Goal: Information Seeking & Learning: Check status

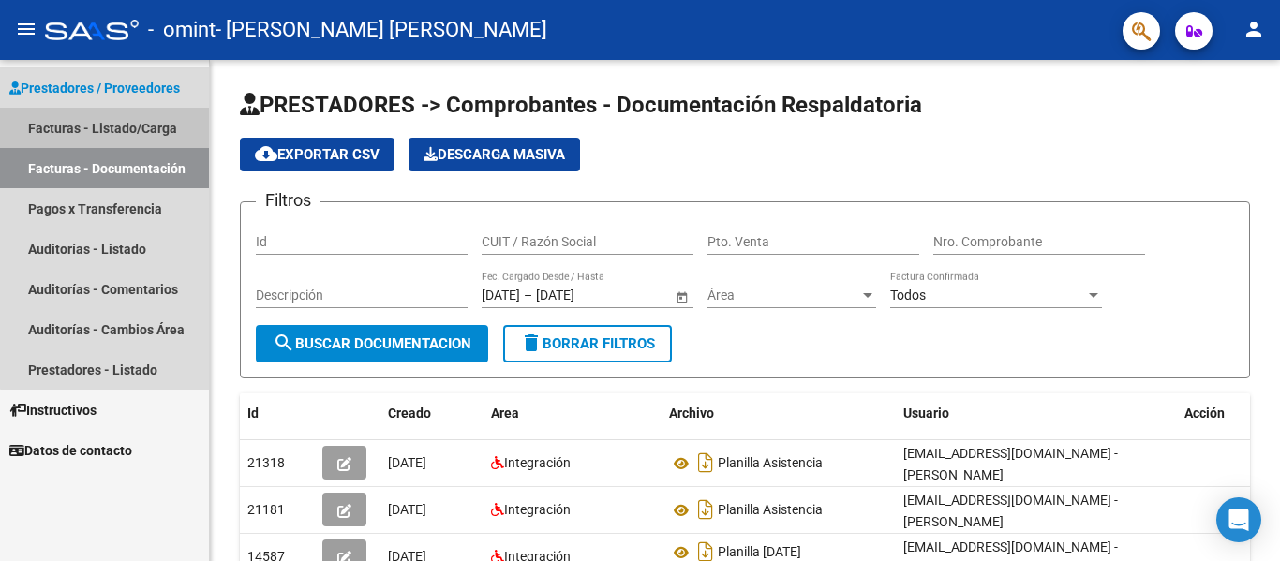
click at [163, 126] on link "Facturas - Listado/Carga" at bounding box center [104, 128] width 209 height 40
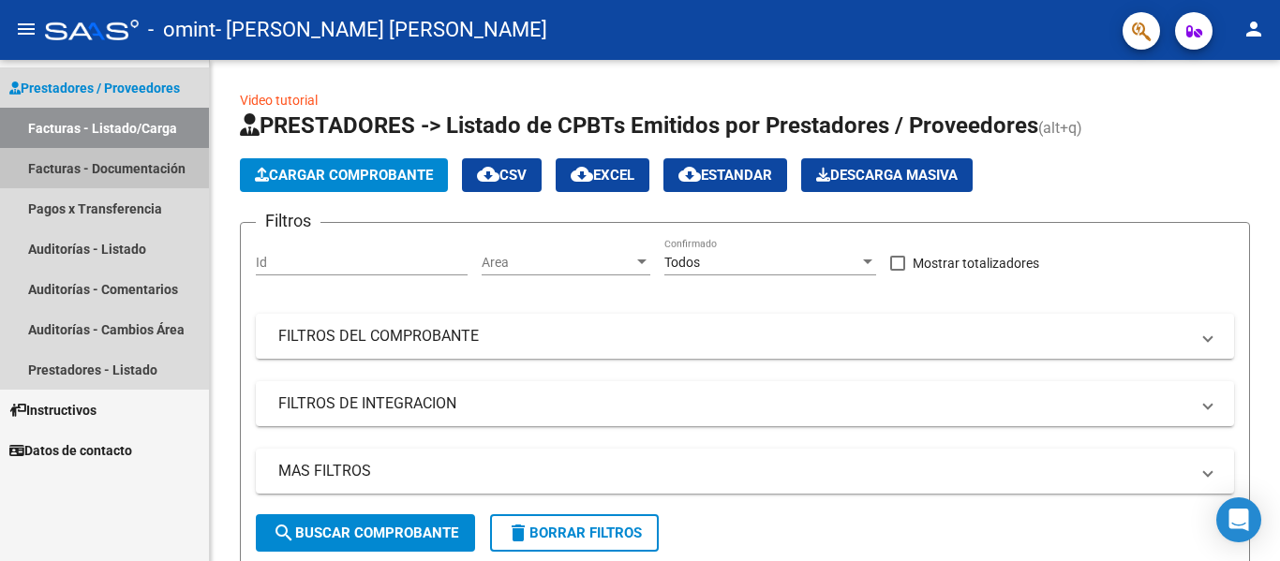
click at [172, 166] on link "Facturas - Documentación" at bounding box center [104, 168] width 209 height 40
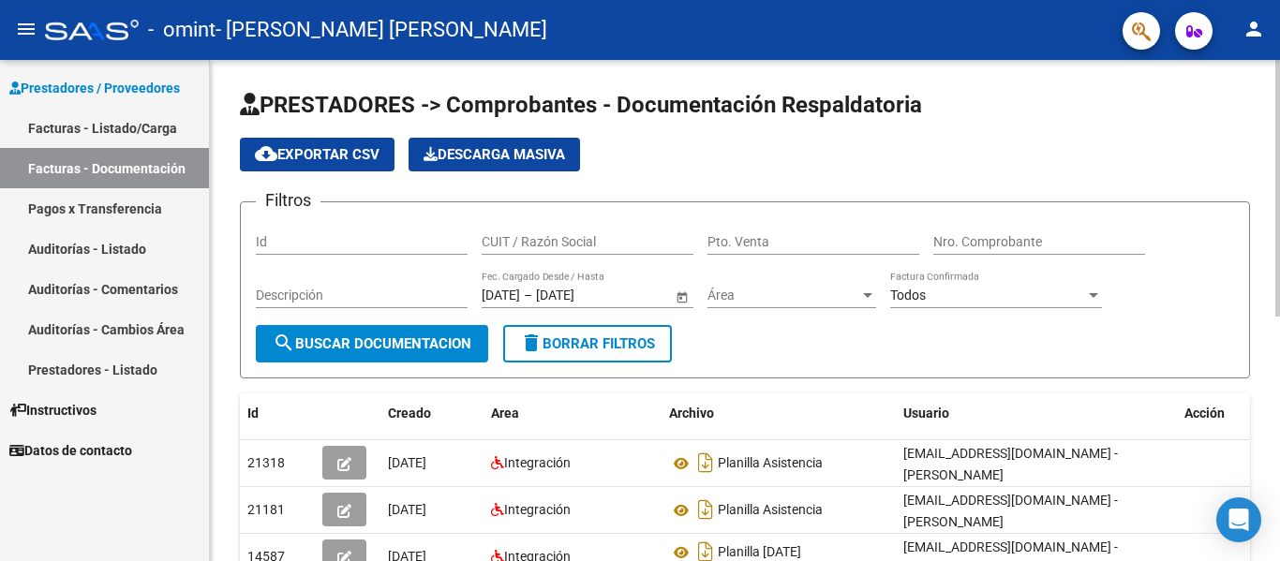
click at [1274, 548] on div "PRESTADORES -> Comprobantes - Documentación Respaldatoria cloud_download Export…" at bounding box center [745, 541] width 1070 height 963
drag, startPoint x: 1274, startPoint y: 548, endPoint x: 1277, endPoint y: 537, distance: 11.6
click at [1277, 537] on div "PRESTADORES -> Comprobantes - Documentación Respaldatoria cloud_download Export…" at bounding box center [747, 541] width 1075 height 963
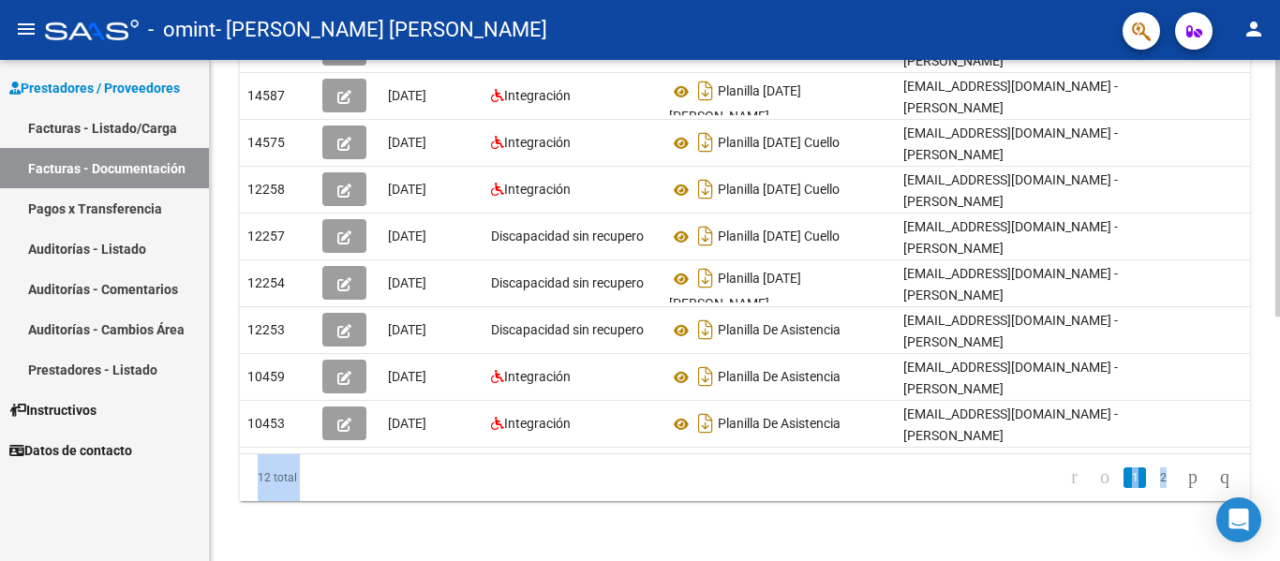
click at [1277, 537] on div at bounding box center [1278, 310] width 5 height 501
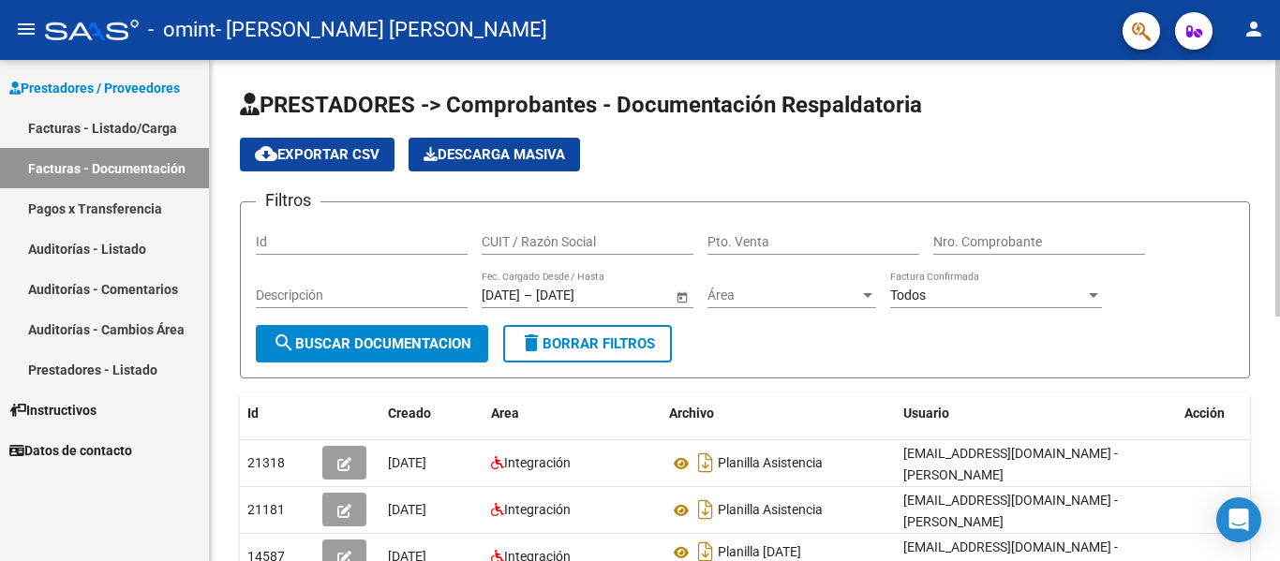
click at [1279, 71] on div at bounding box center [1278, 310] width 5 height 501
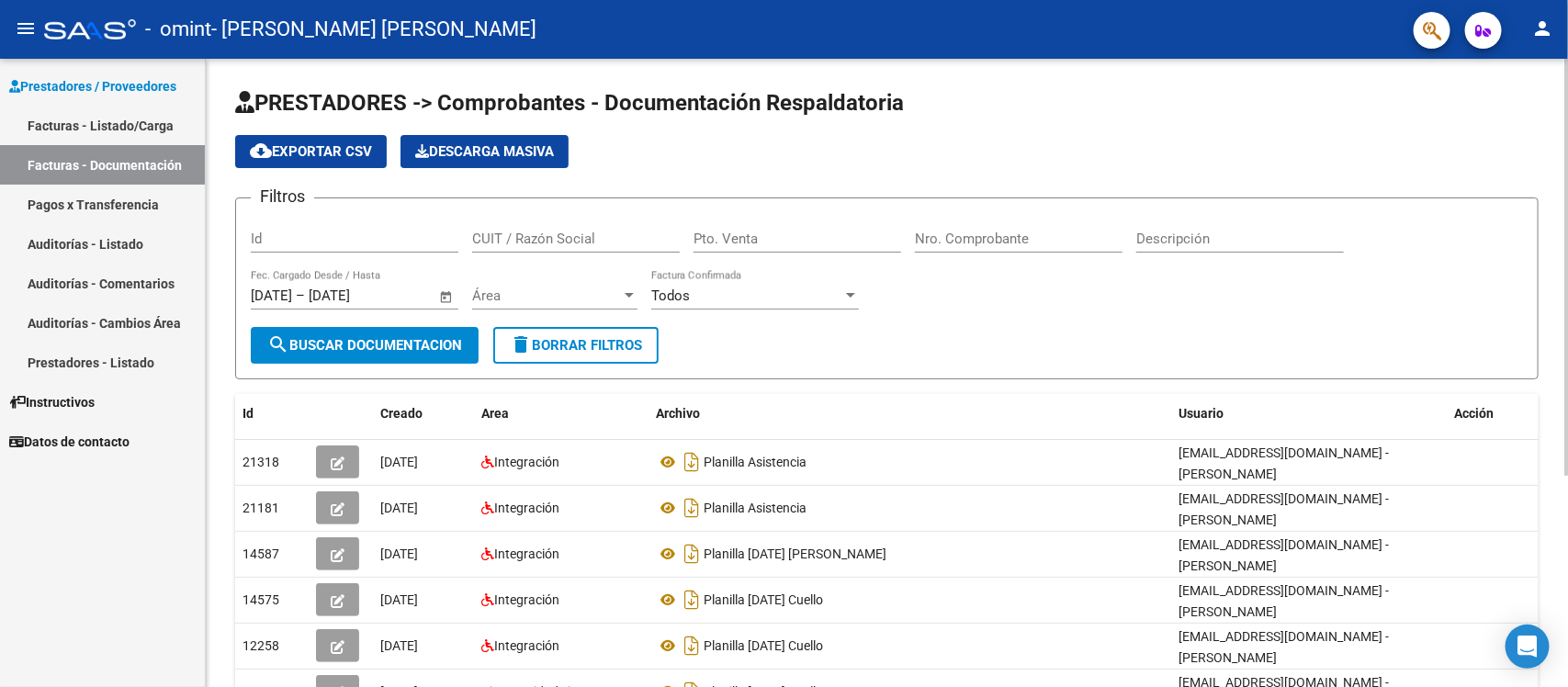
drag, startPoint x: 1216, startPoint y: 4, endPoint x: 1027, endPoint y: 347, distance: 391.6
click at [1027, 347] on form "Filtros Id CUIT / Razón Social Pto. Venta Nro. Comprobante Descripción [DATE] […" at bounding box center [887, 289] width 1303 height 182
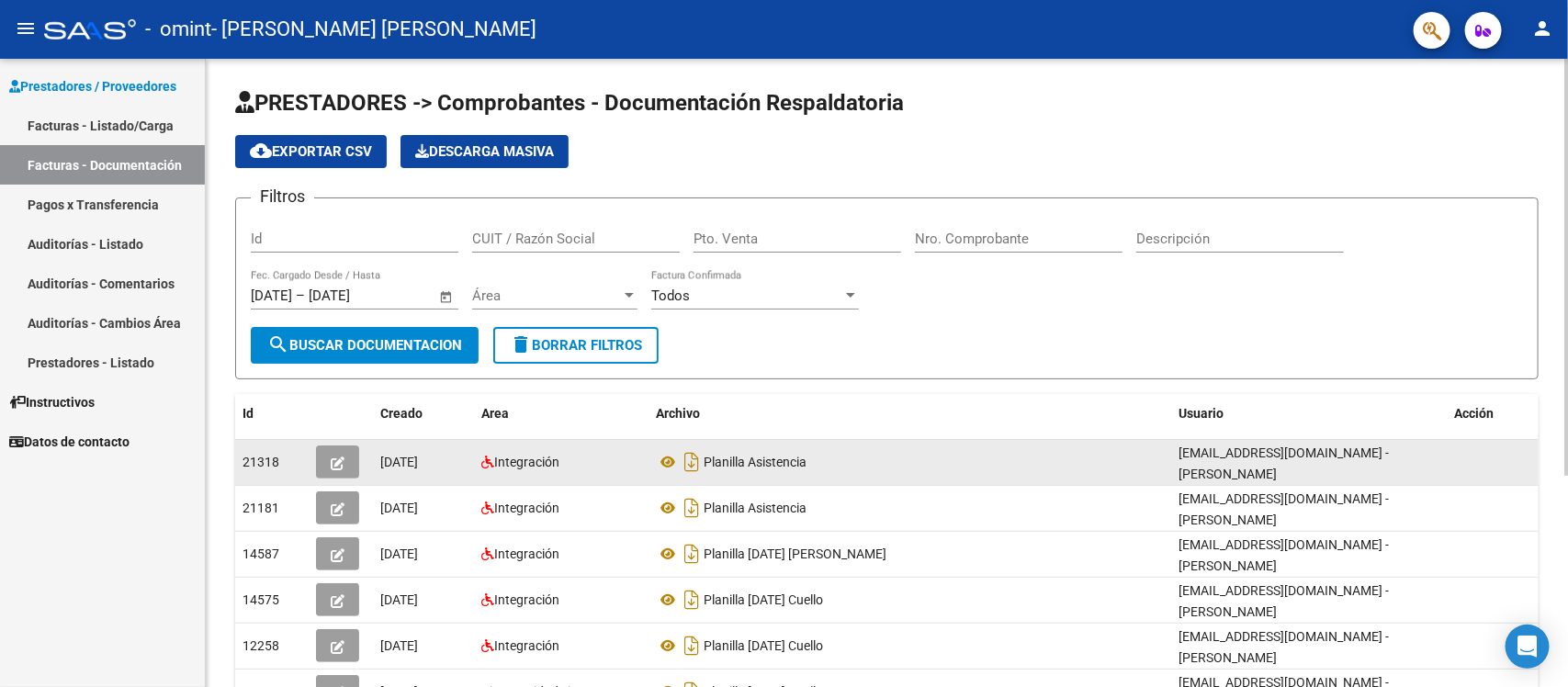
click at [1200, 462] on div "[EMAIL_ADDRESS][DOMAIN_NAME] - [PERSON_NAME]" at bounding box center [1309, 462] width 261 height 38
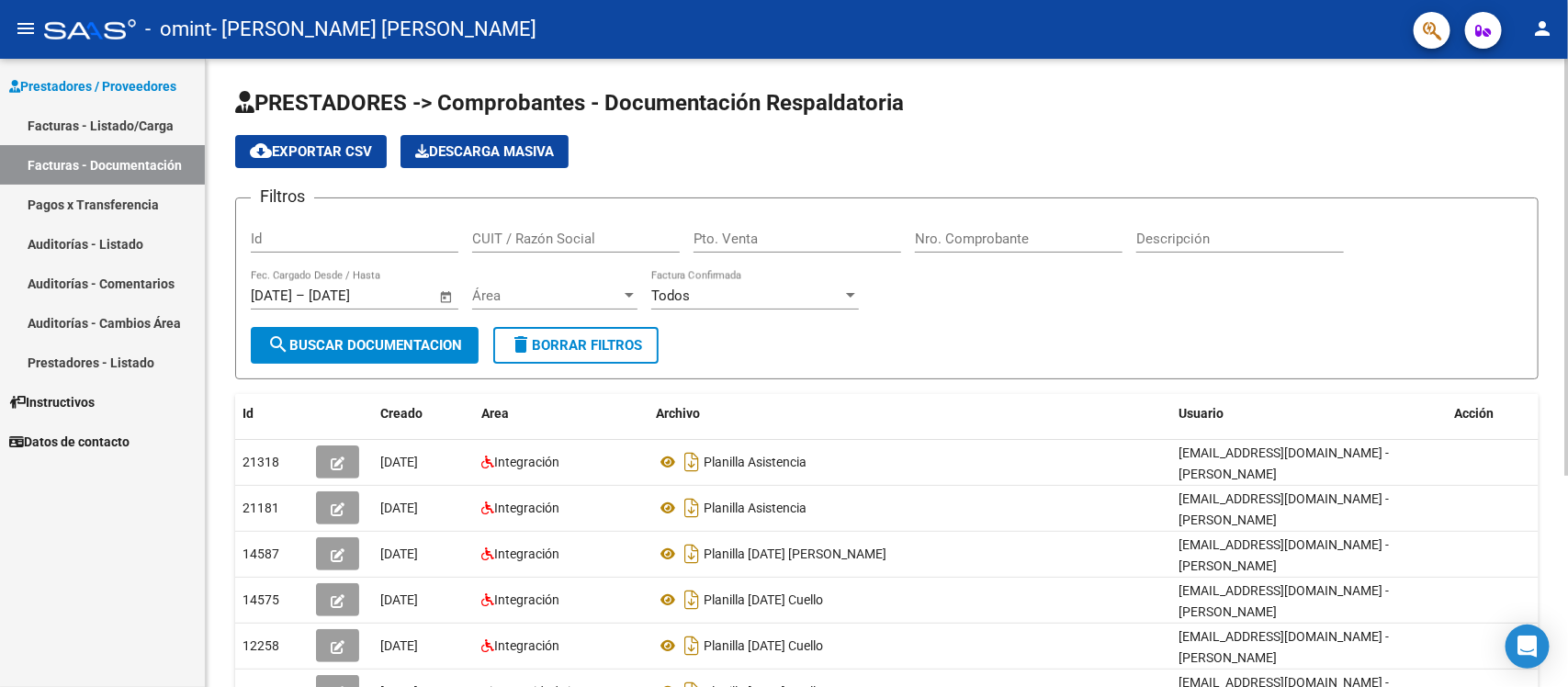
click at [1254, 550] on div "PRESTADORES -> Comprobantes - Documentación Respaldatoria cloud_download Export…" at bounding box center [887, 534] width 1362 height 952
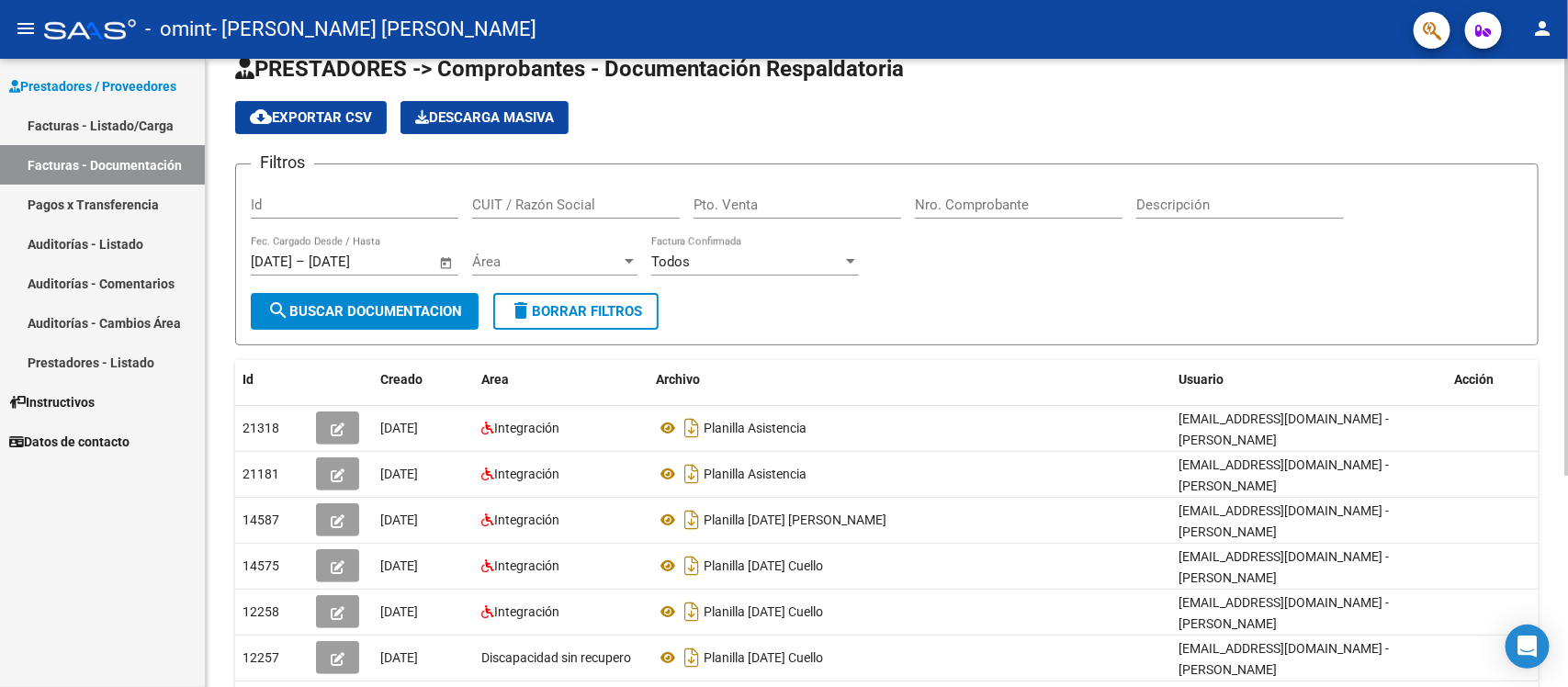
click at [1254, 550] on div "PRESTADORES -> Comprobantes - Documentación Respaldatoria cloud_download Export…" at bounding box center [887, 500] width 1362 height 952
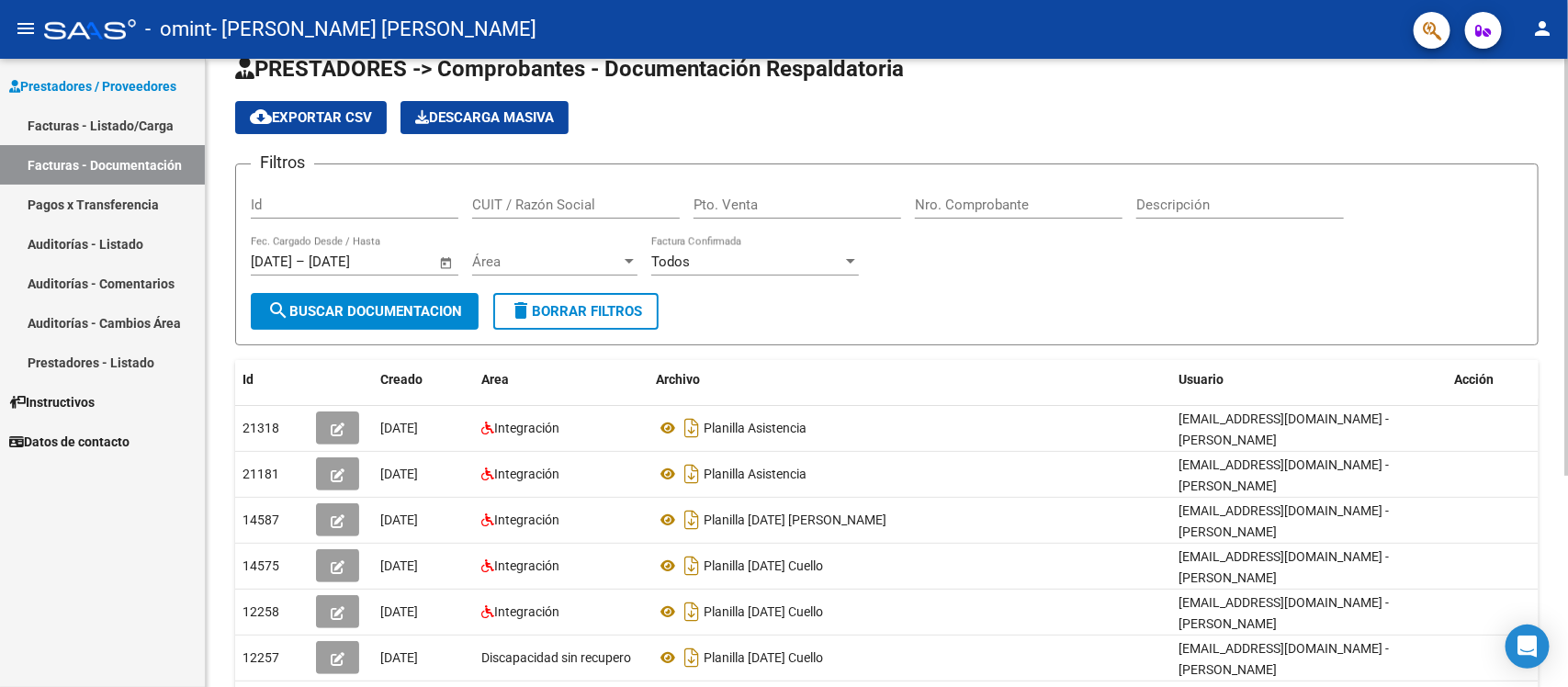
click at [1254, 550] on div "PRESTADORES -> Comprobantes - Documentación Respaldatoria cloud_download Export…" at bounding box center [887, 500] width 1362 height 952
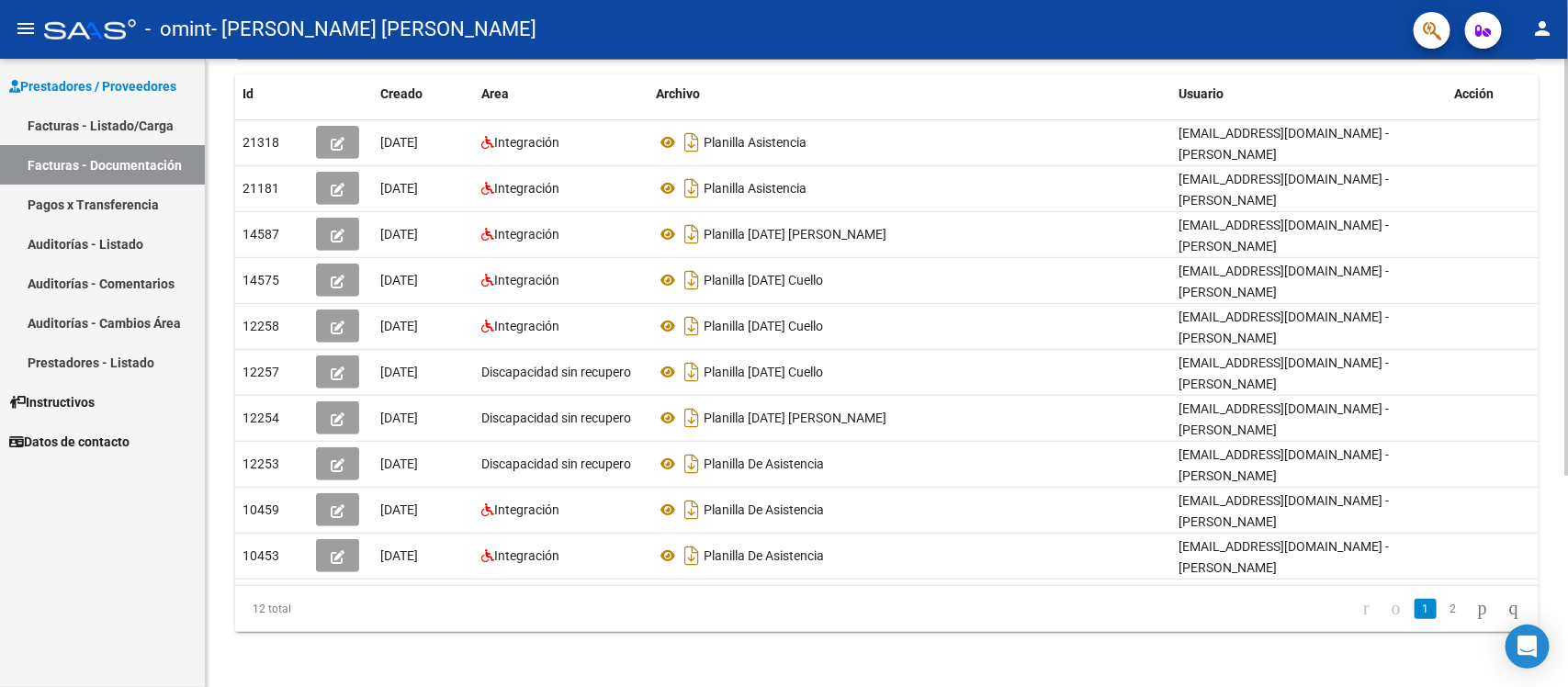
click at [1254, 520] on div at bounding box center [1566, 373] width 5 height 629
click at [1254, 550] on icon "go to next page" at bounding box center [1482, 608] width 15 height 22
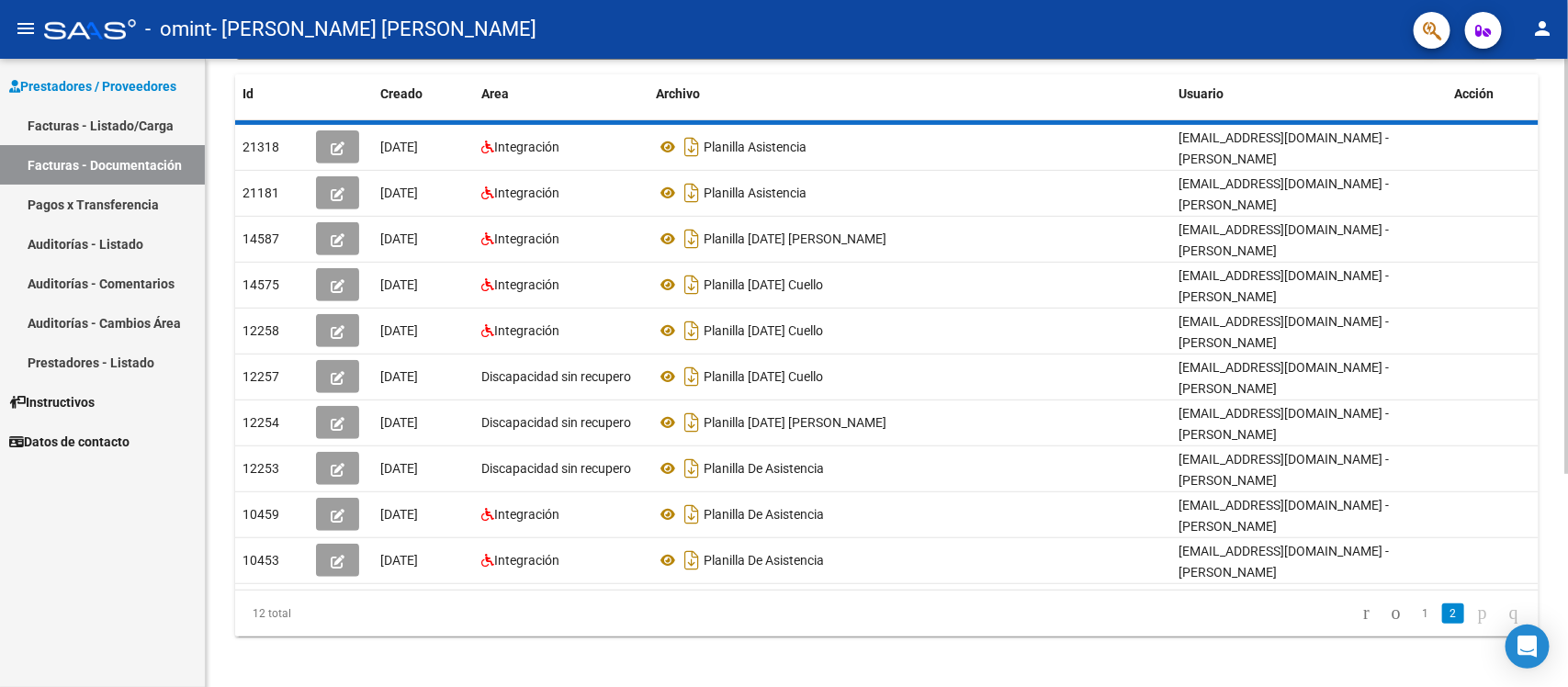
click at [1254, 550] on div "PRESTADORES -> Comprobantes - Documentación Respaldatoria cloud_download Export…" at bounding box center [887, 218] width 1362 height 957
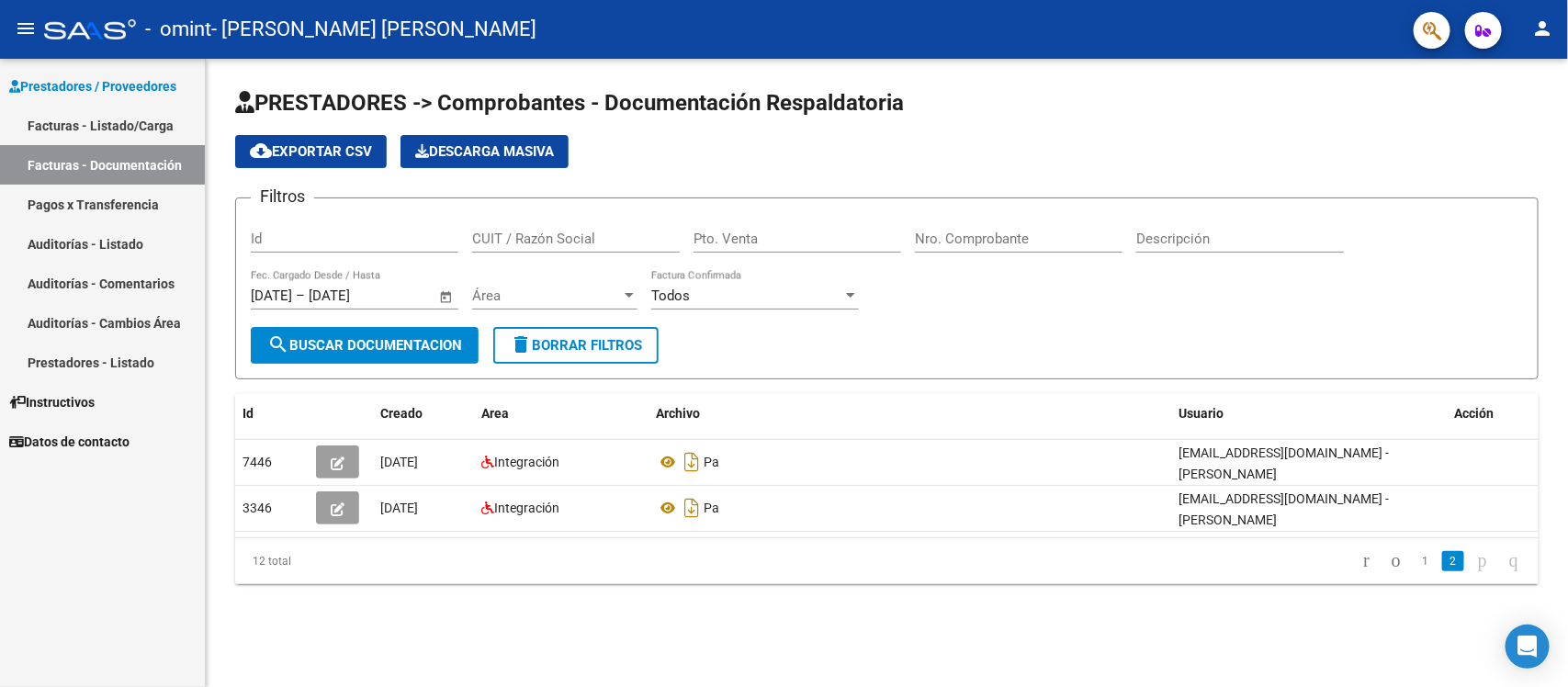
scroll to position [0, 0]
click at [1254, 550] on icon "go to previous page" at bounding box center [1396, 561] width 15 height 22
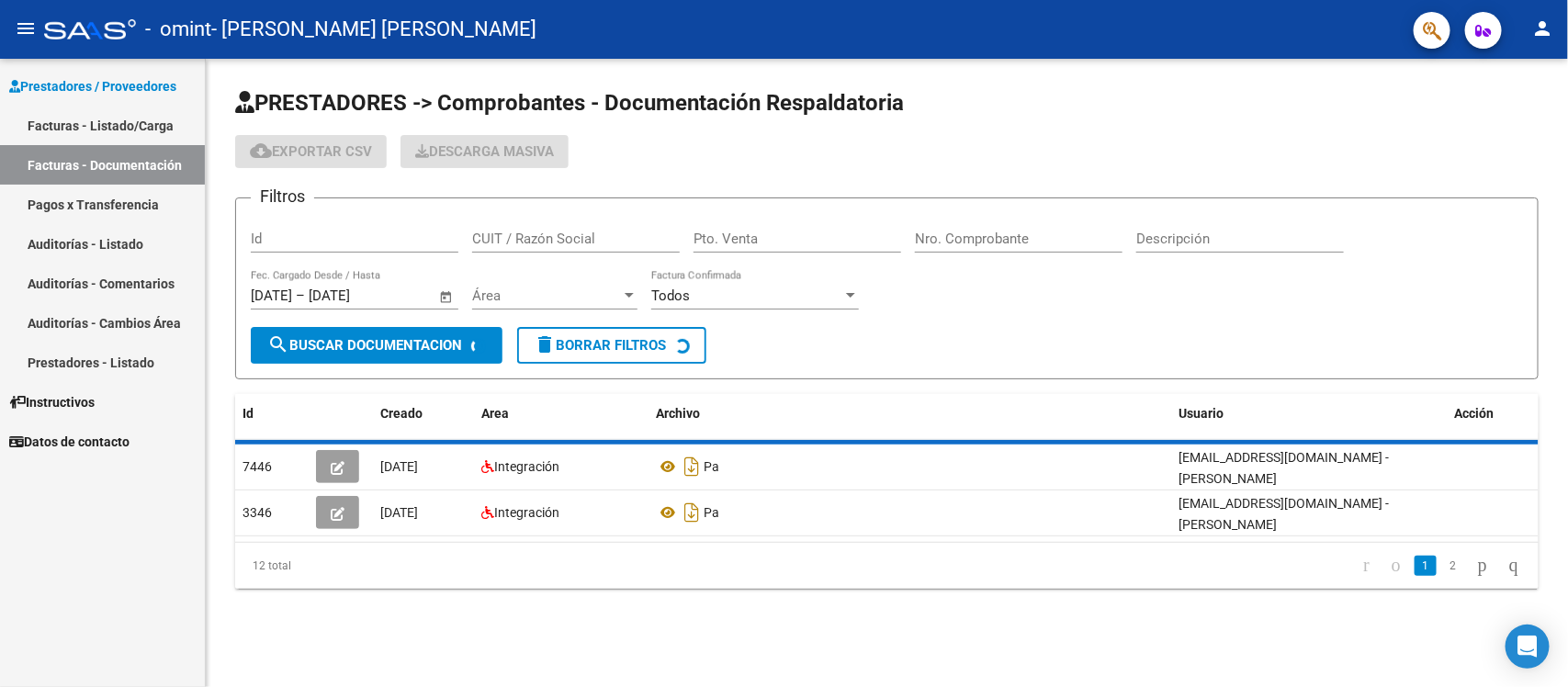
click at [1254, 550] on div "12 total 1 2" at bounding box center [887, 565] width 1303 height 46
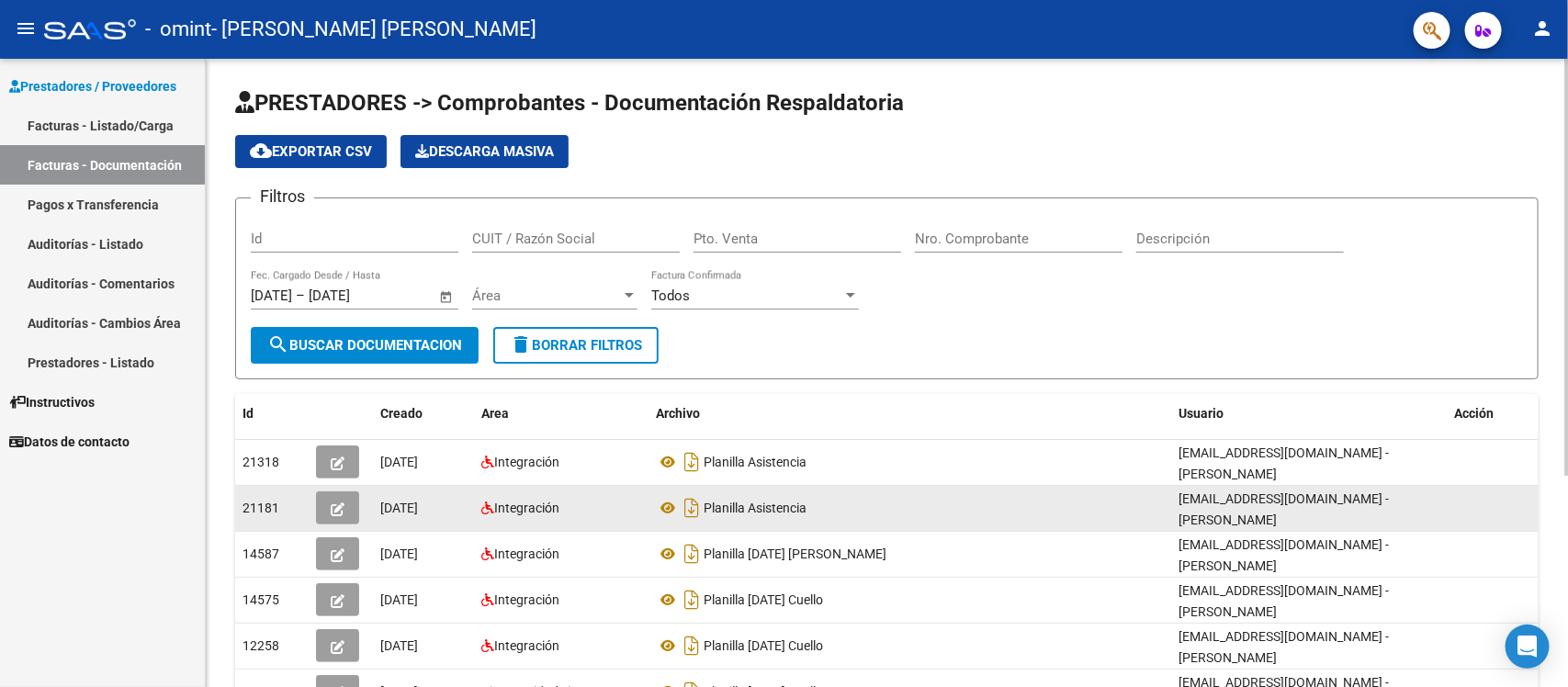
click at [1112, 520] on datatable-body-cell "Planilla Asistencia" at bounding box center [909, 509] width 522 height 45
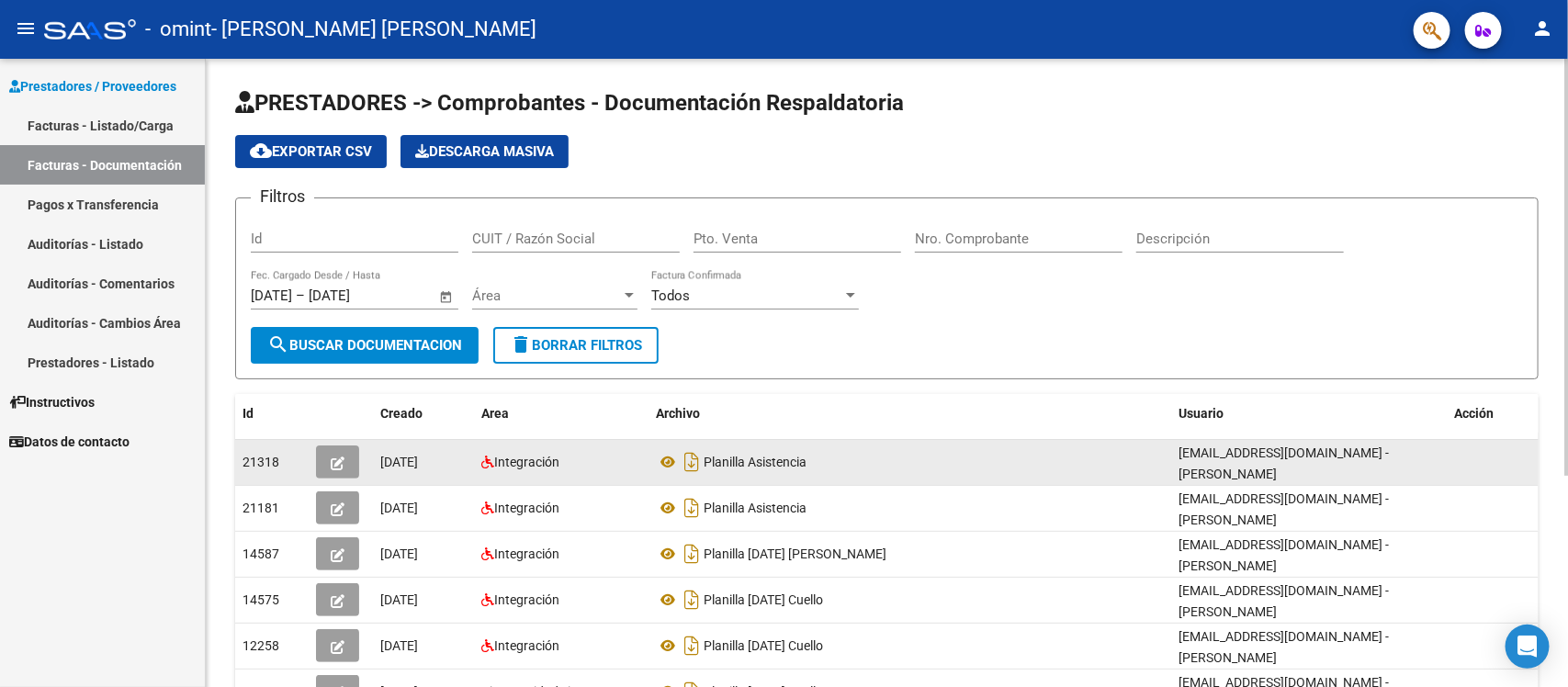
click at [1102, 461] on div "Planilla Asistencia" at bounding box center [909, 463] width 508 height 29
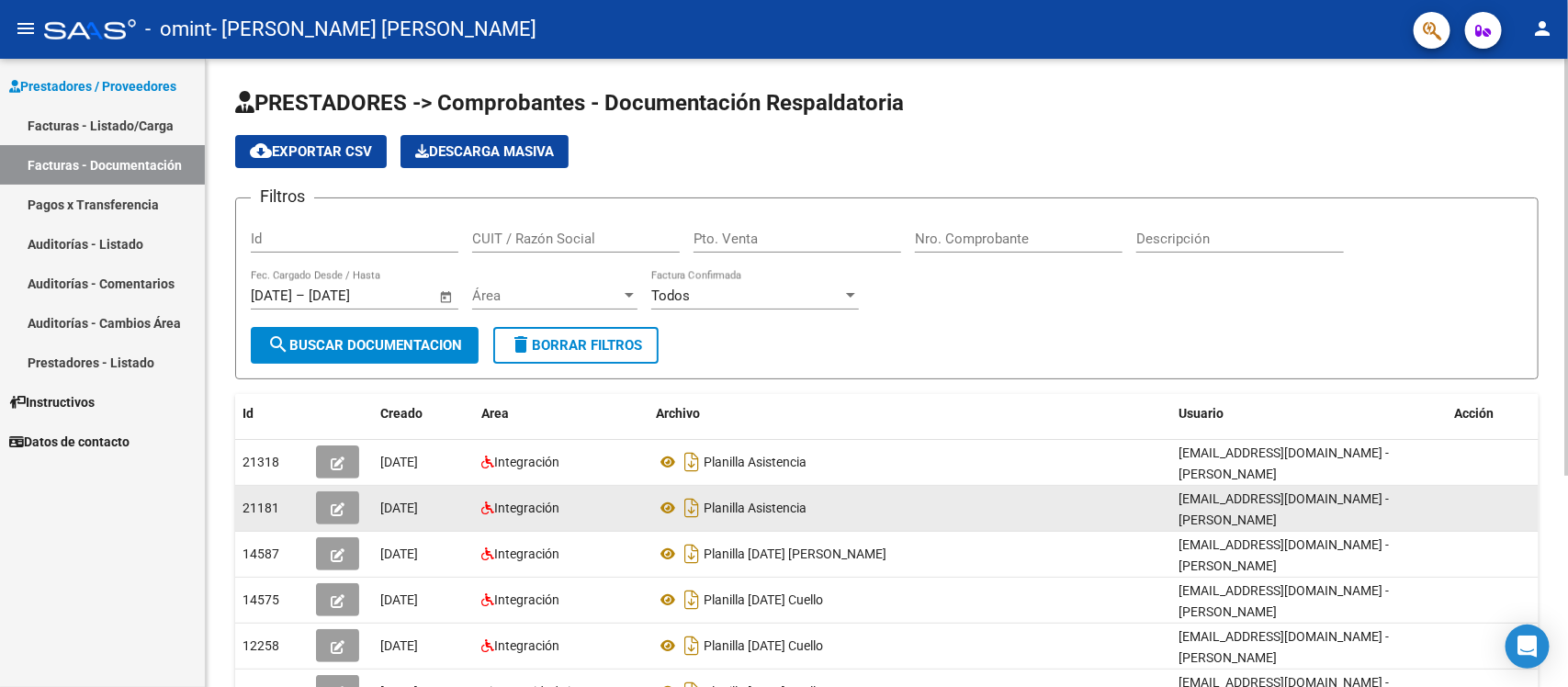
click at [1068, 519] on div "Planilla Asistencia" at bounding box center [909, 508] width 508 height 29
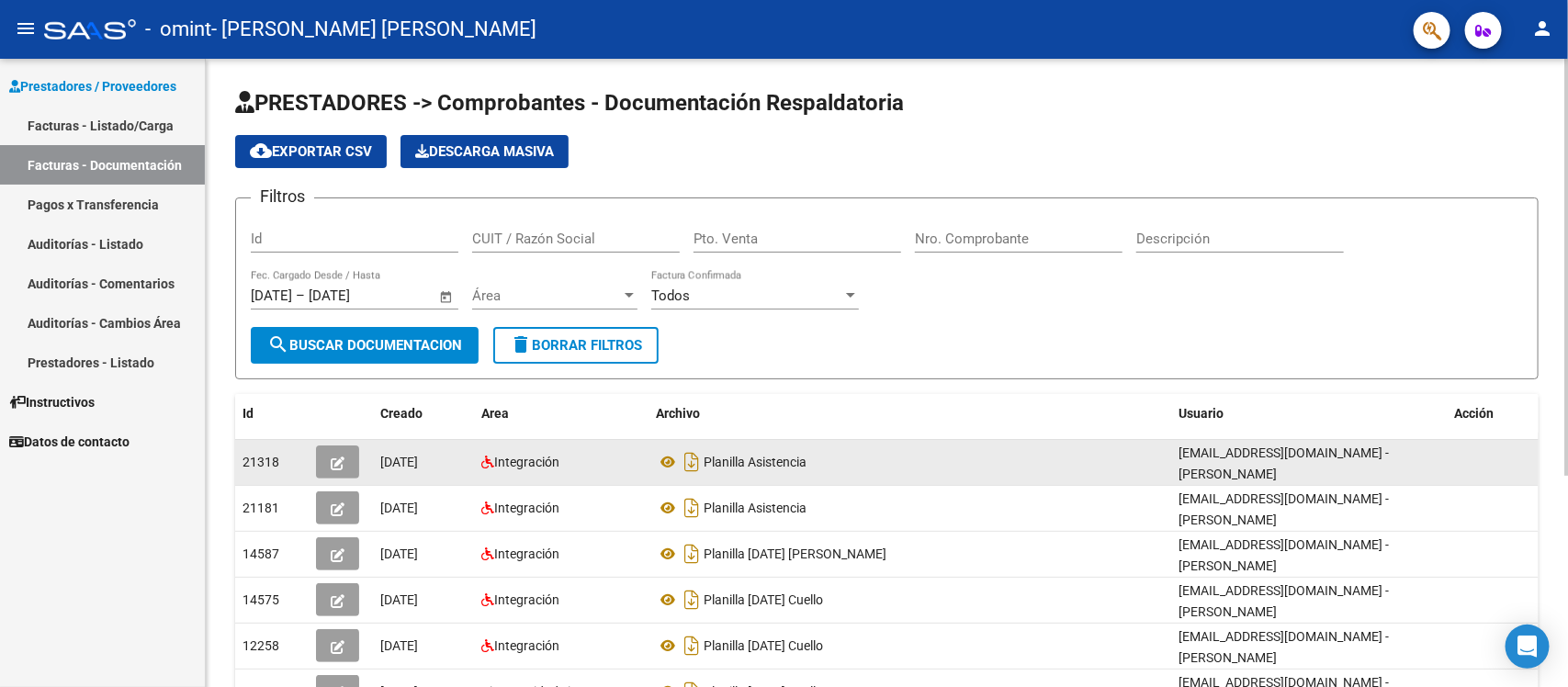
click at [1080, 476] on datatable-body-cell "Planilla Asistencia" at bounding box center [909, 463] width 522 height 45
click at [1254, 464] on datatable-body-cell at bounding box center [1493, 463] width 92 height 45
